Goal: Check status

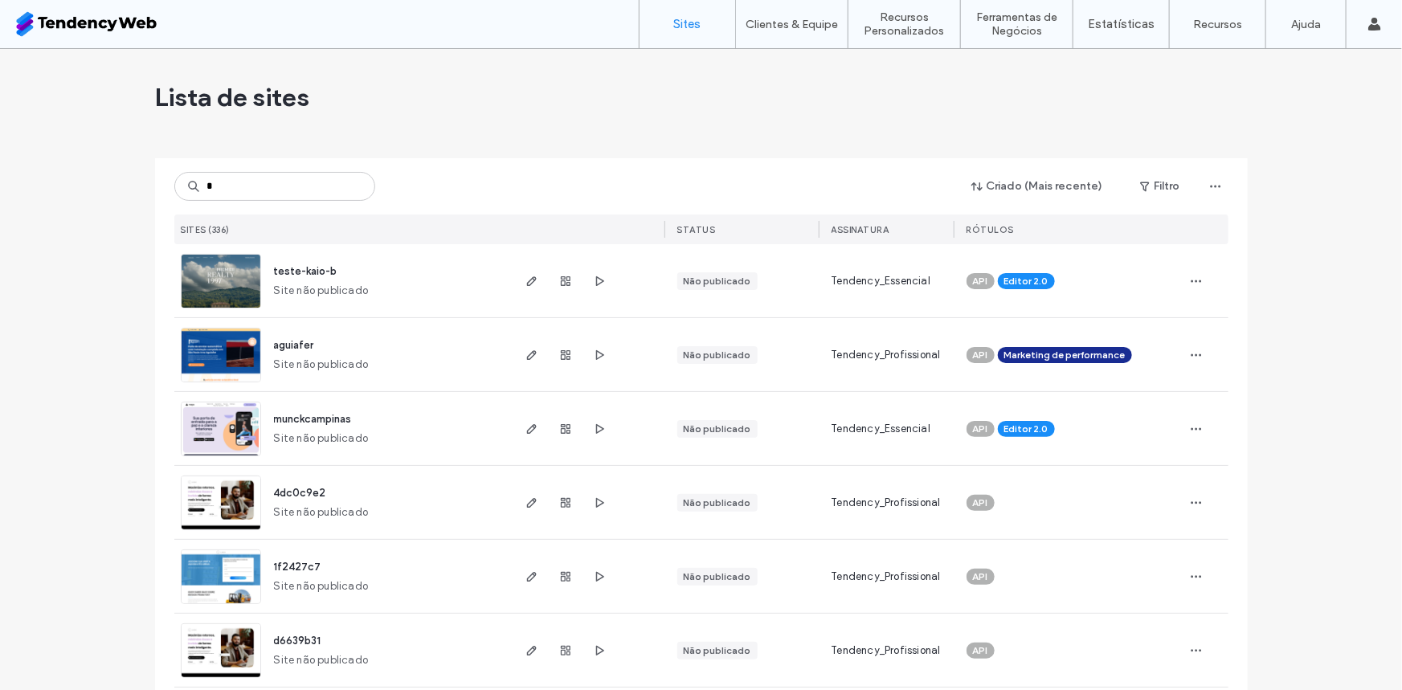
type input "**"
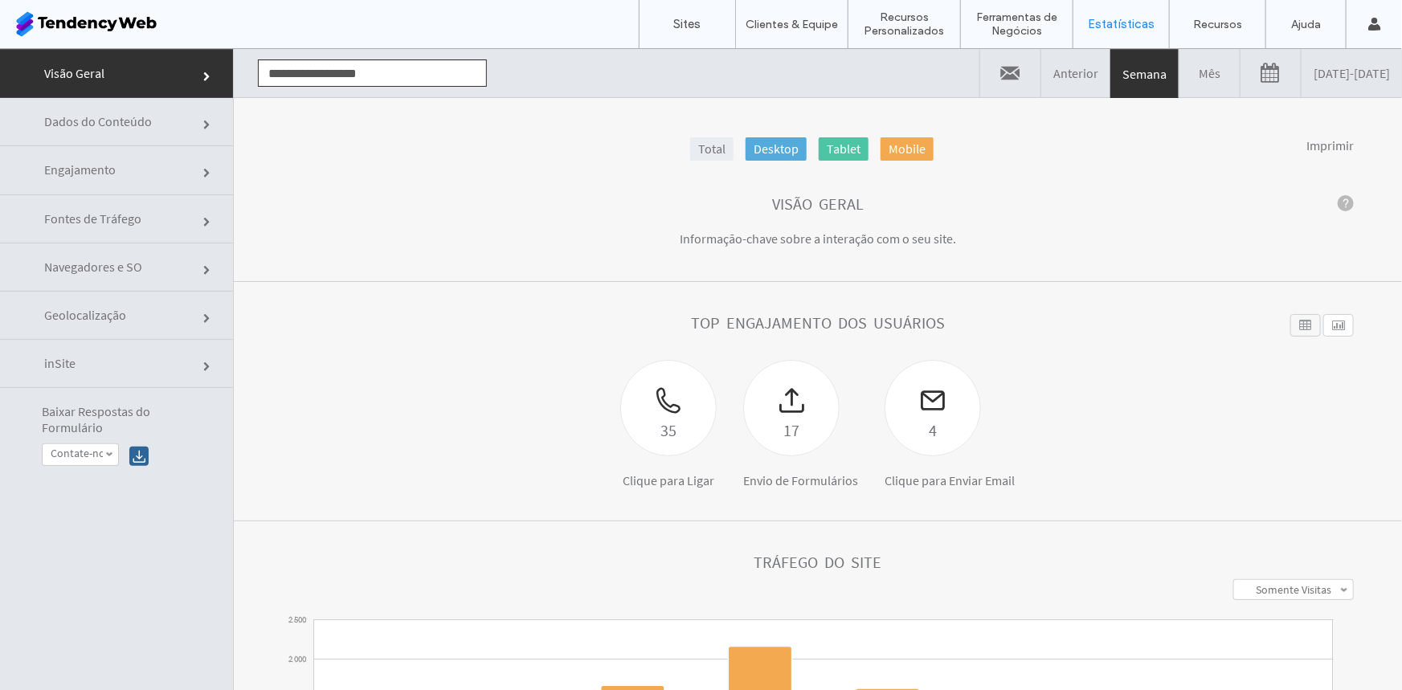
click at [203, 120] on span "Dados do Conteúdo" at bounding box center [208, 125] width 10 height 10
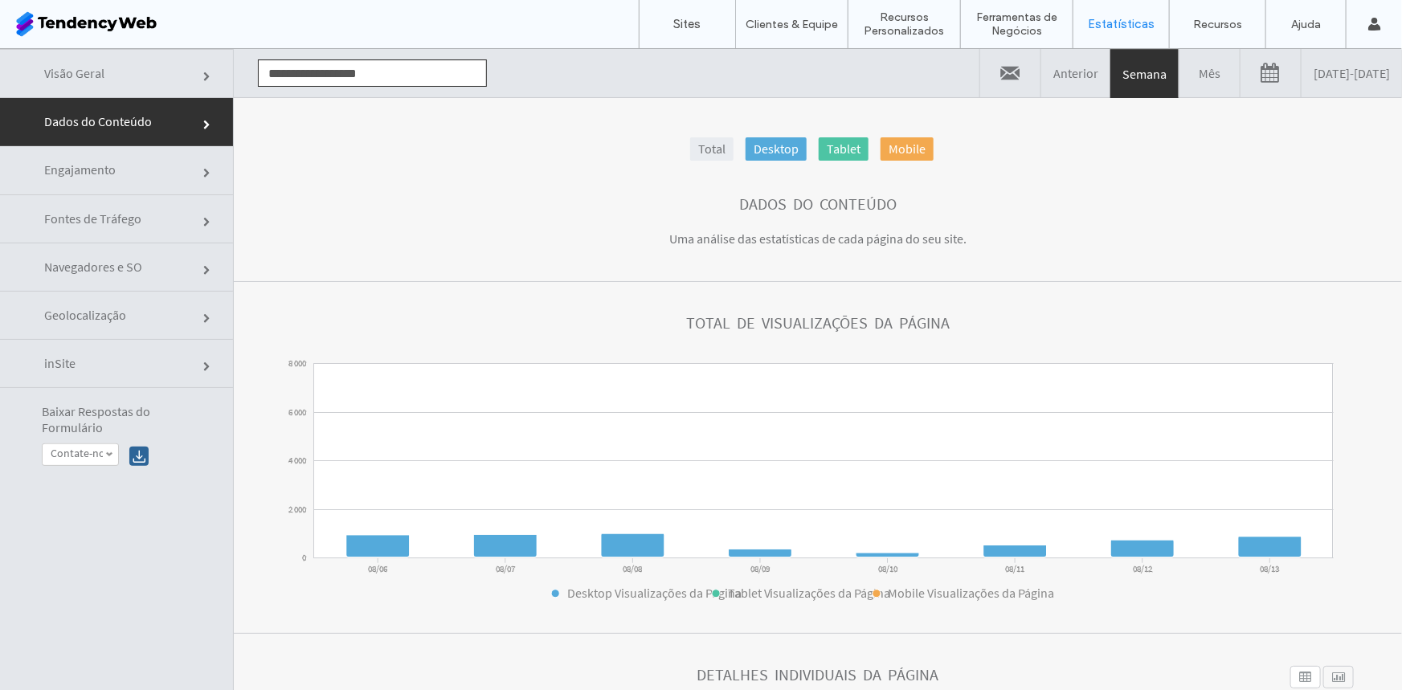
click link "Visão Geral"
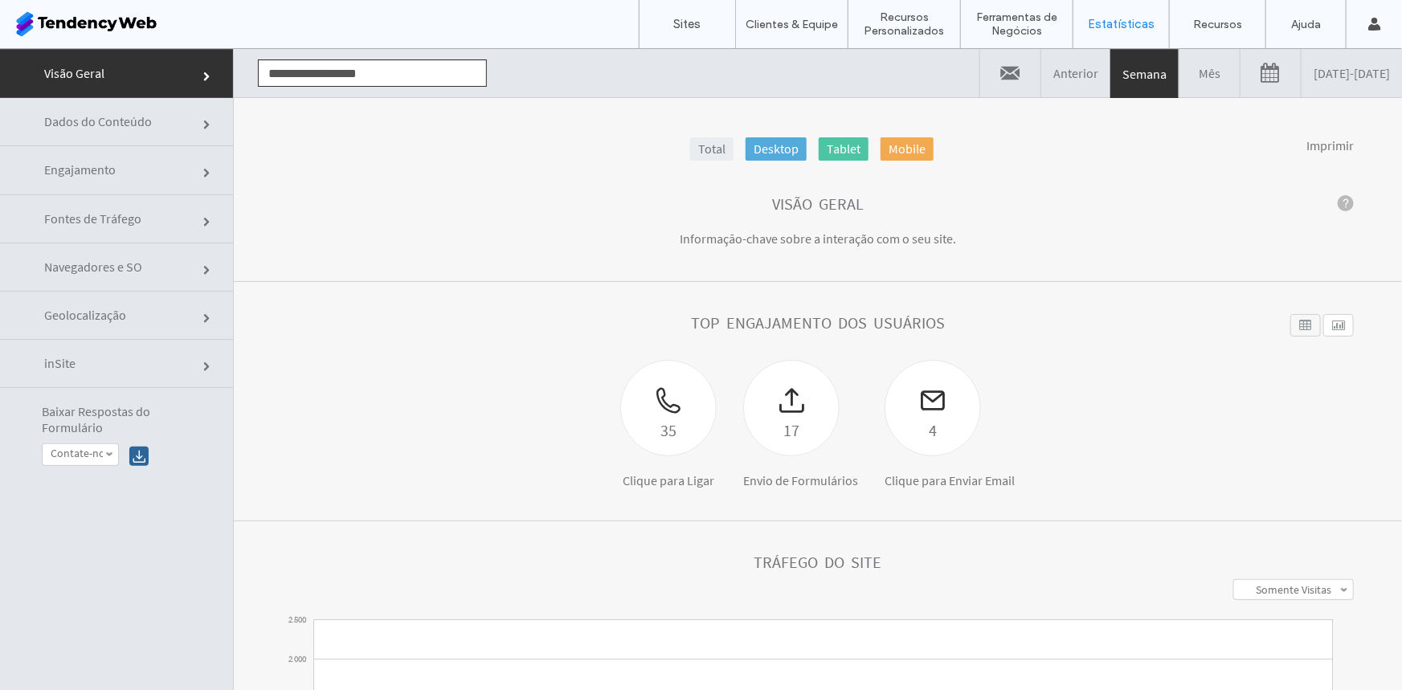
click at [690, 153] on link "Total" at bounding box center [711, 148] width 43 height 23
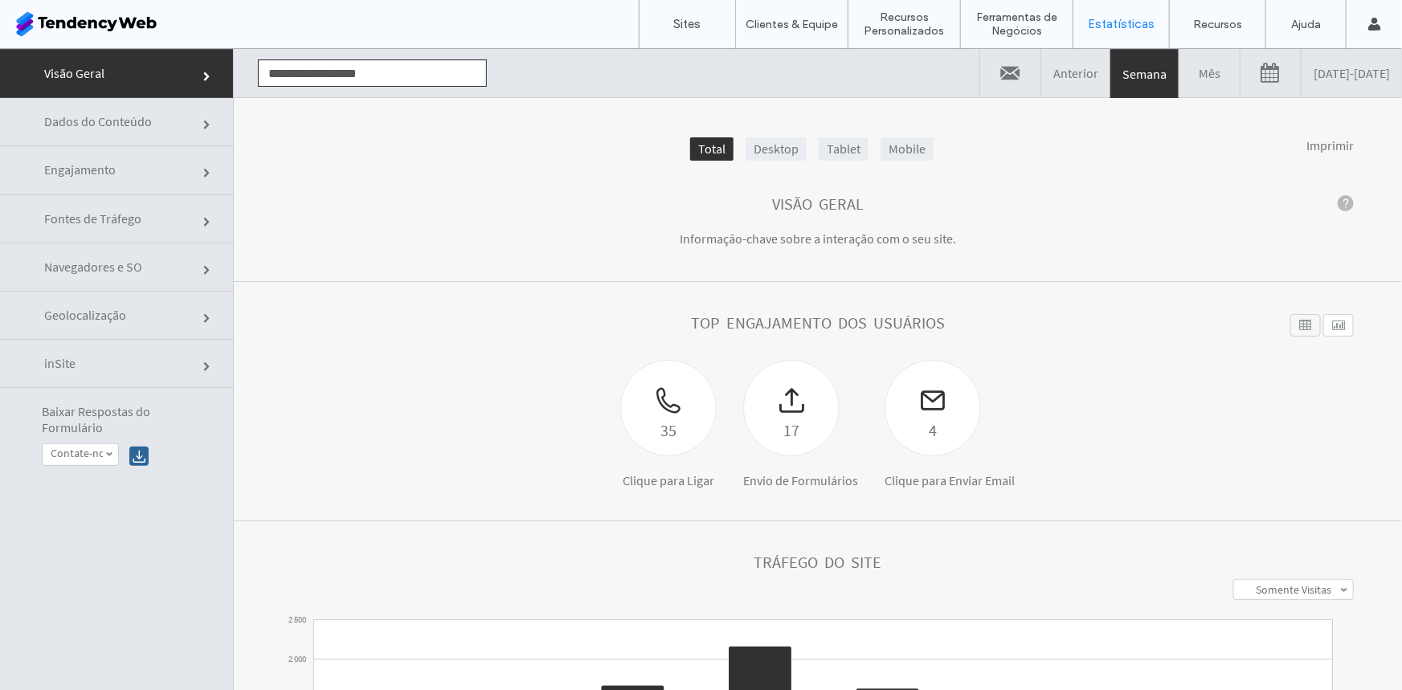
click link
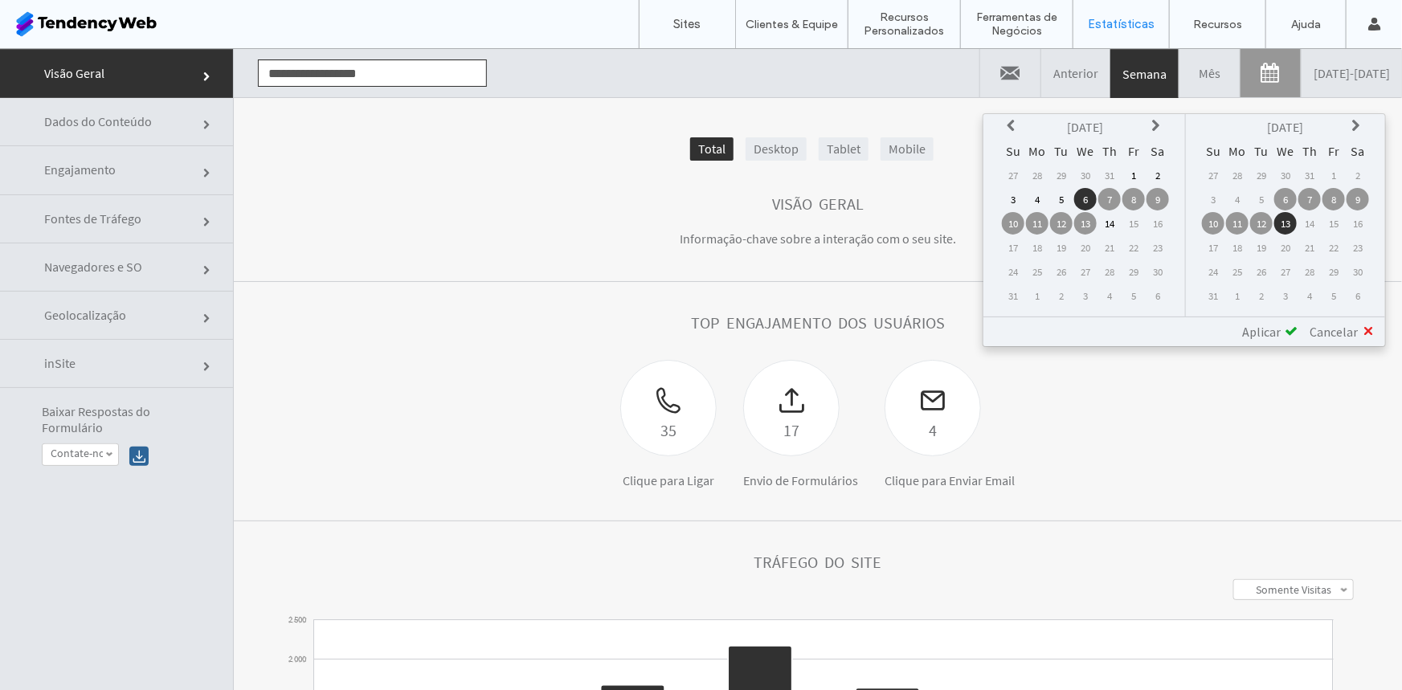
click at [1001, 126] on div "Aug 2025 Su Mo Tu We Th Fr Sa 27 28 29 30 31 1 2 3 4 5 6 7 8 9 10 11 12 13 14 1…" at bounding box center [1085, 214] width 200 height 202
click section "Top engajamento dos usuários 35 Clique para Ligar 17 Envio de Formulários 4 Cli…"
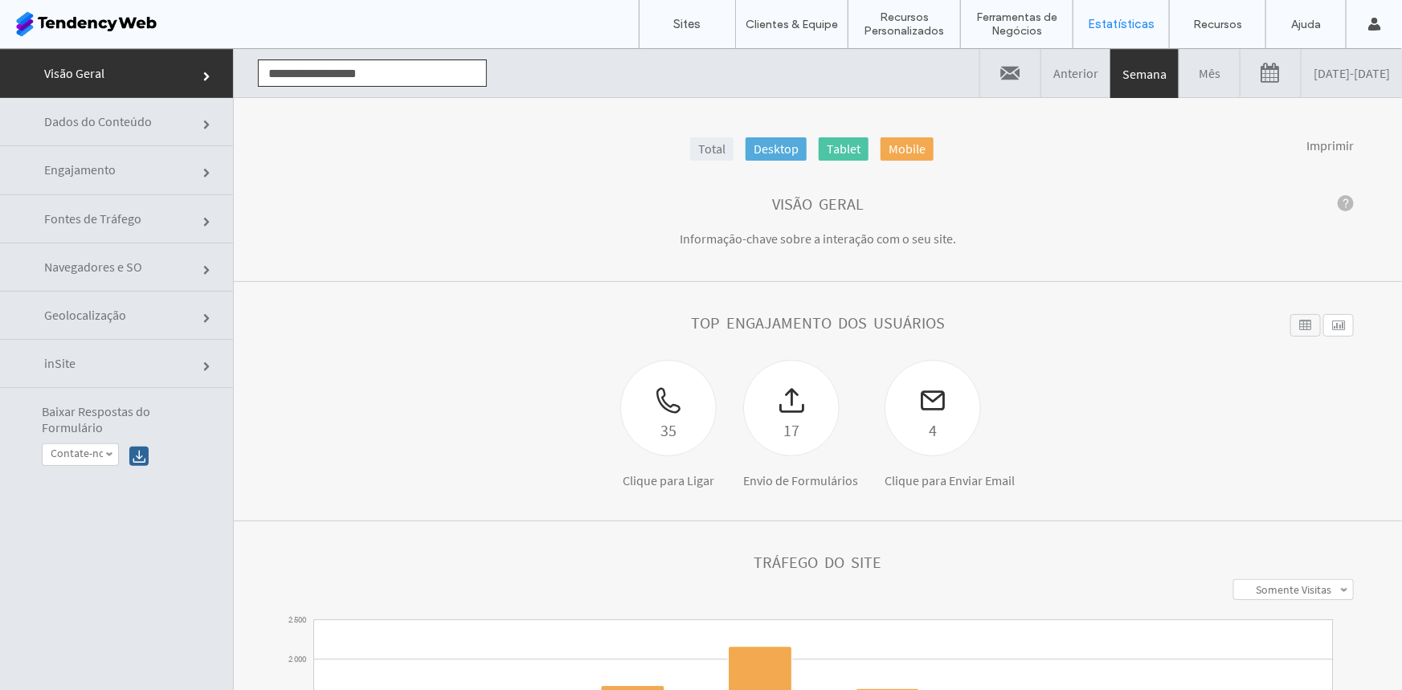
click at [47, 22] on div at bounding box center [103, 24] width 182 height 26
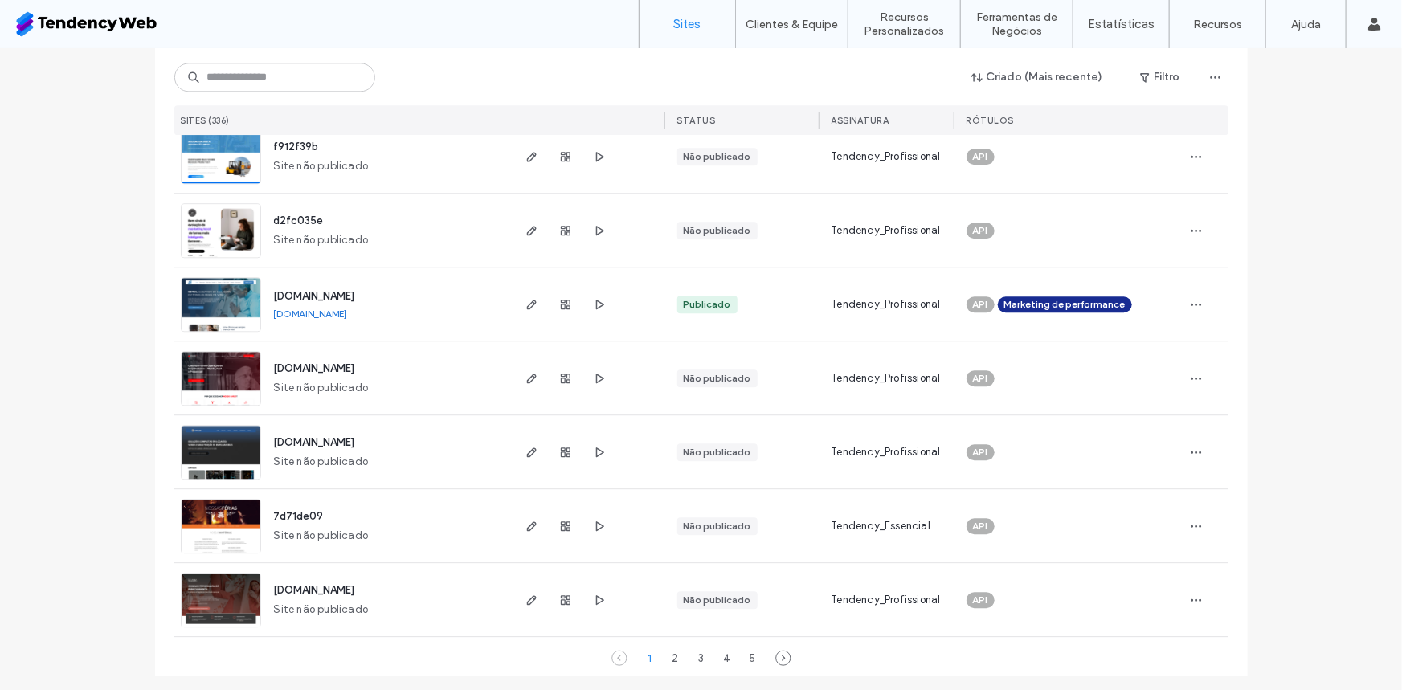
scroll to position [5153, 0]
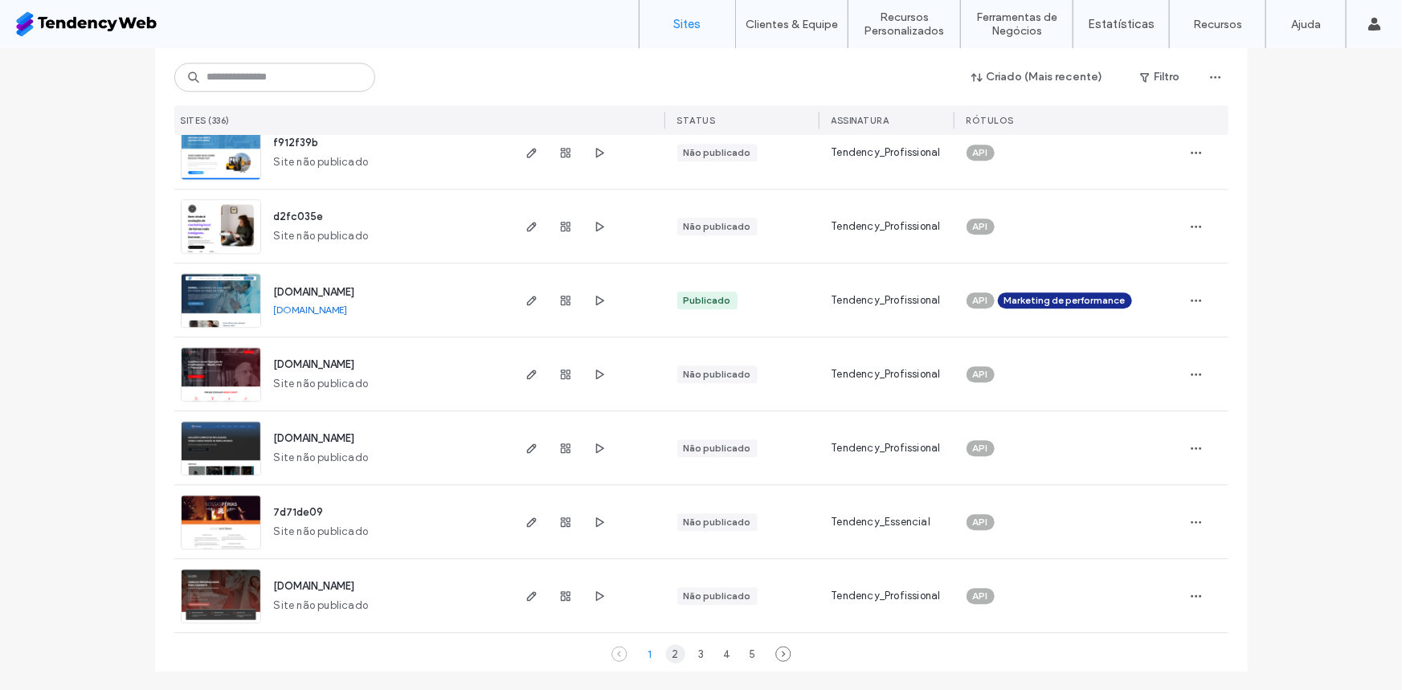
click at [667, 647] on div "2" at bounding box center [675, 653] width 19 height 19
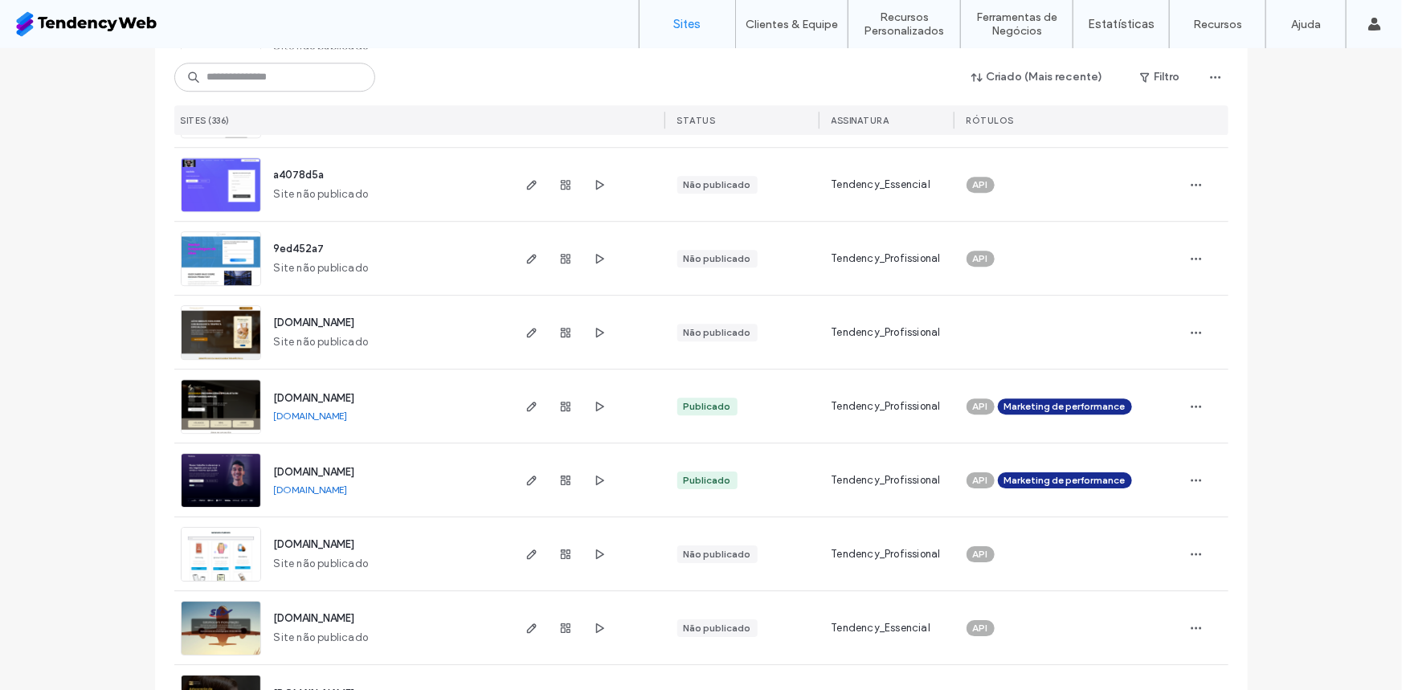
scroll to position [2111, 0]
